Goal: Find specific page/section: Find specific page/section

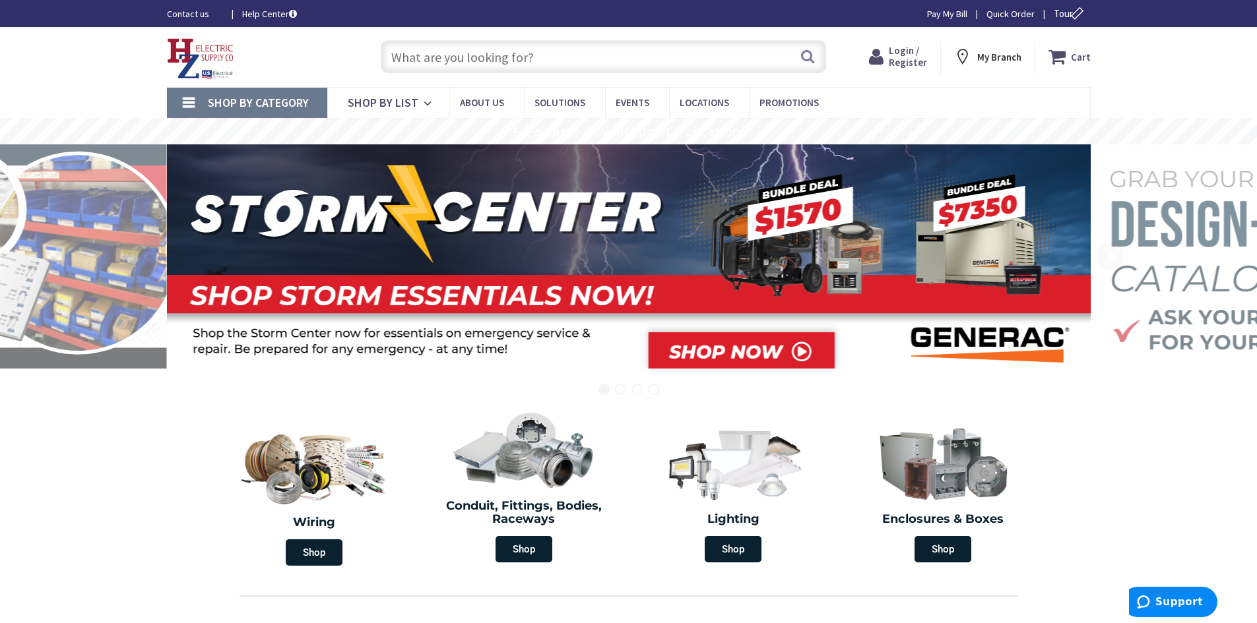
click at [518, 59] on input "text" at bounding box center [603, 56] width 445 height 33
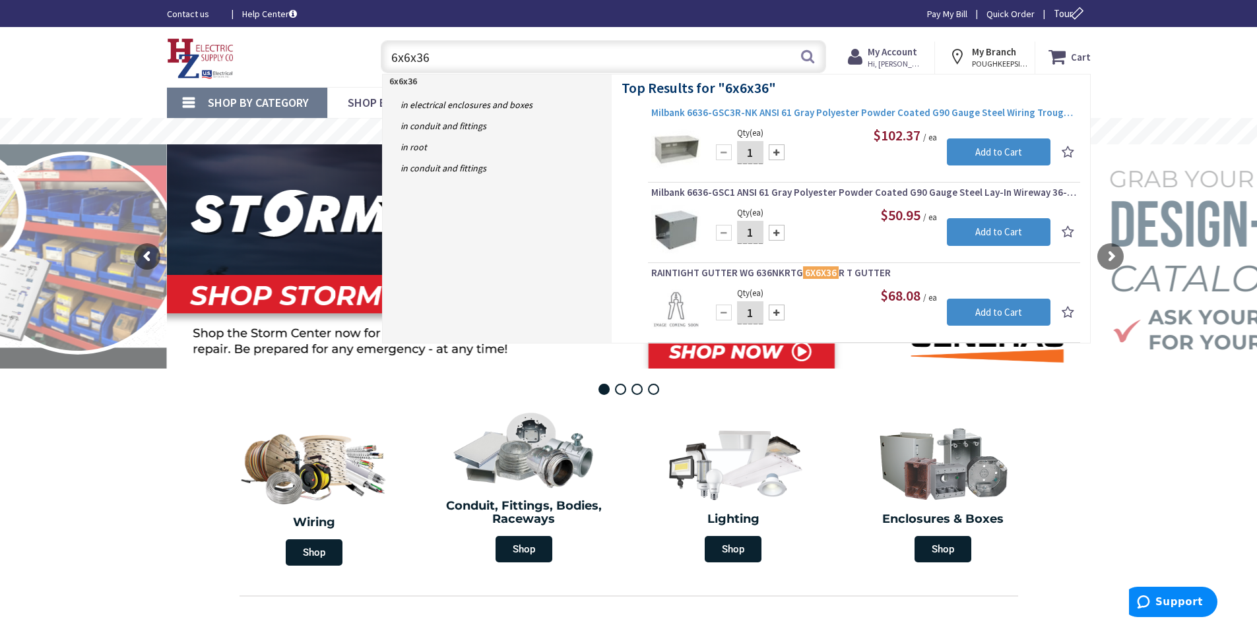
type input "6x6x36"
click at [819, 115] on span "Milbank 6636-GSC3R-NK ANSI 61 Gray Polyester Powder Coated G90 Gauge Steel Wiri…" at bounding box center [864, 112] width 426 height 13
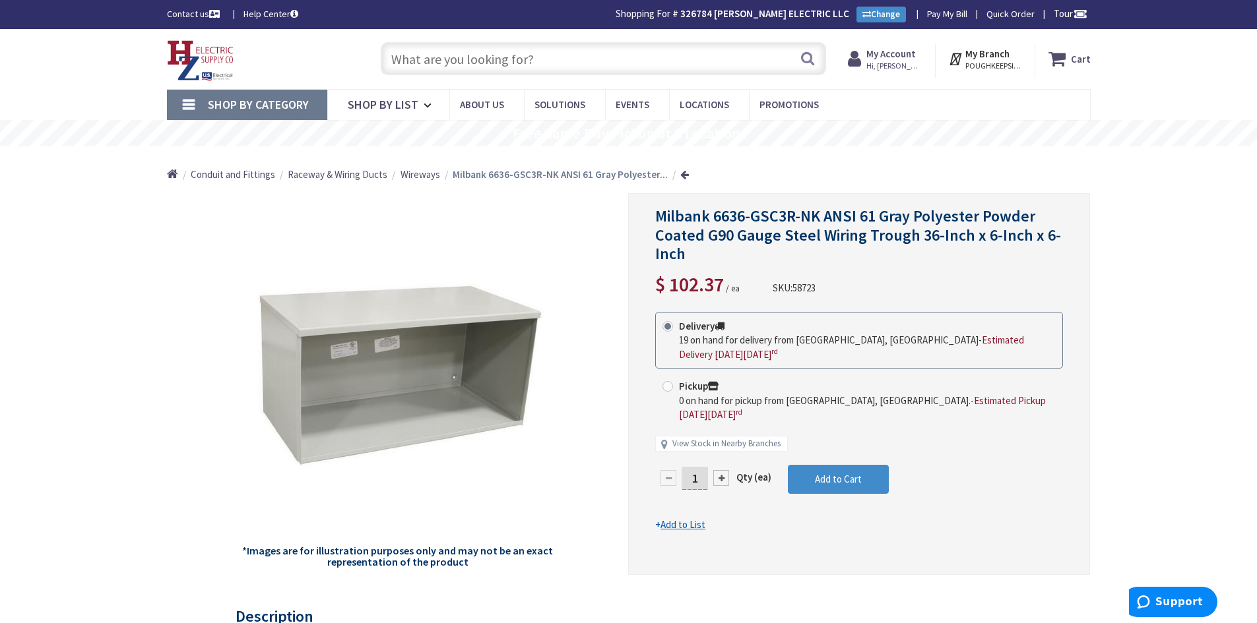
click at [526, 61] on input "text" at bounding box center [603, 58] width 445 height 33
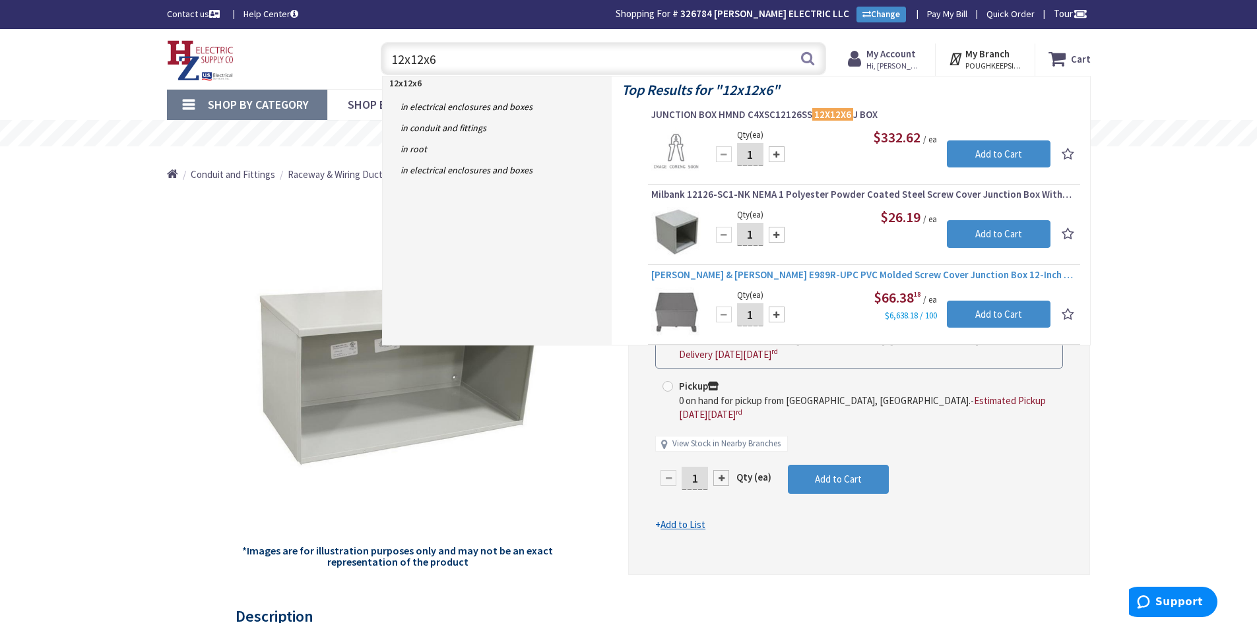
type input "12x12x6"
click at [859, 278] on span "Thomas & Betts E989R-UPC PVC Molded Screw Cover Junction Box 12-Inch x 12-Inch …" at bounding box center [864, 275] width 426 height 13
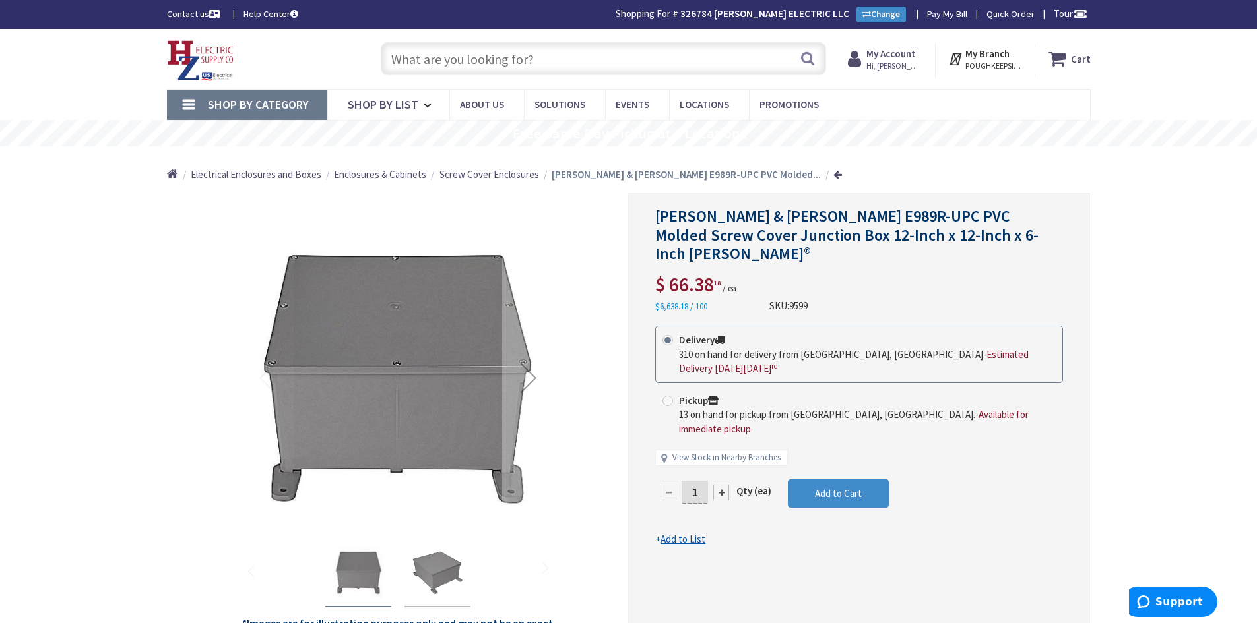
drag, startPoint x: 447, startPoint y: 57, endPoint x: 455, endPoint y: 51, distance: 10.4
click at [447, 57] on input "text" at bounding box center [603, 58] width 445 height 33
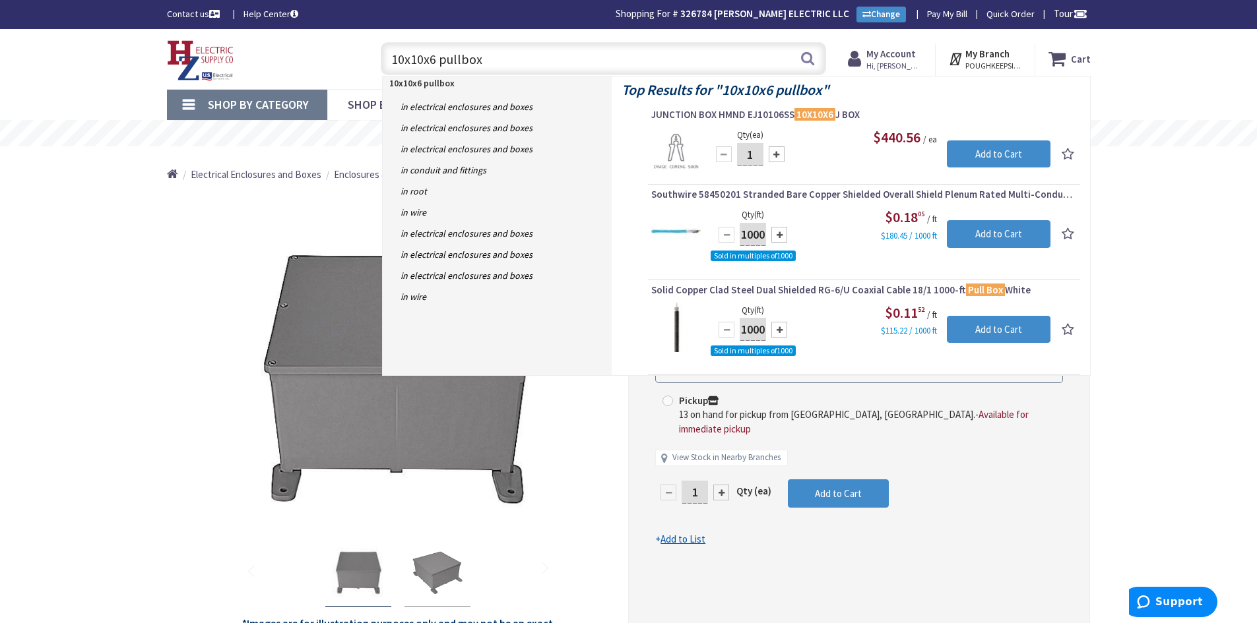
drag, startPoint x: 482, startPoint y: 59, endPoint x: 437, endPoint y: 62, distance: 45.0
click at [437, 62] on input "10x10x6 pullbox" at bounding box center [603, 58] width 445 height 33
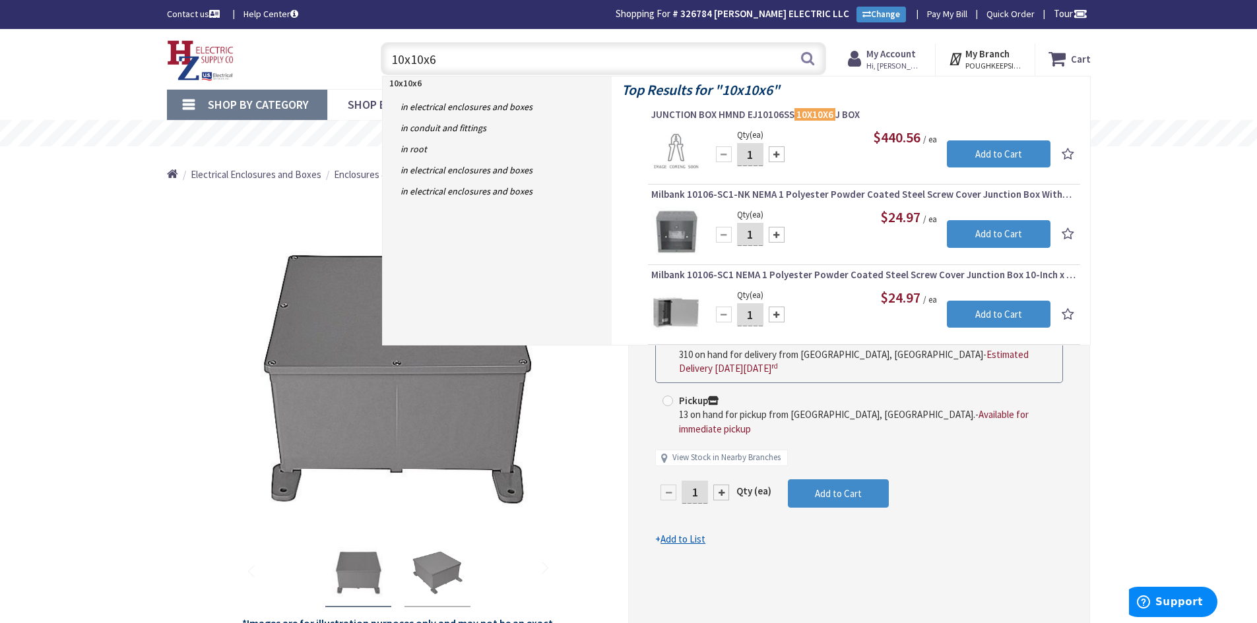
type input "10x10x6"
